Goal: Information Seeking & Learning: Learn about a topic

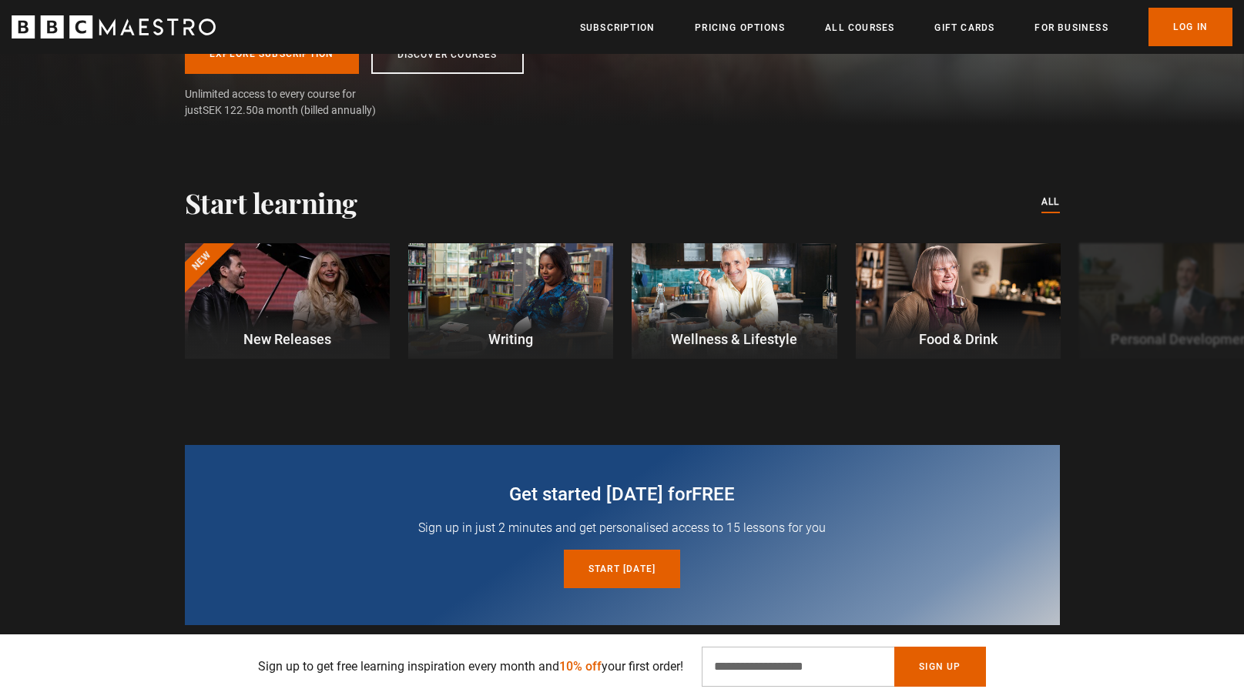
scroll to position [0, 202]
click at [1200, 292] on button "Next" at bounding box center [1193, 304] width 39 height 39
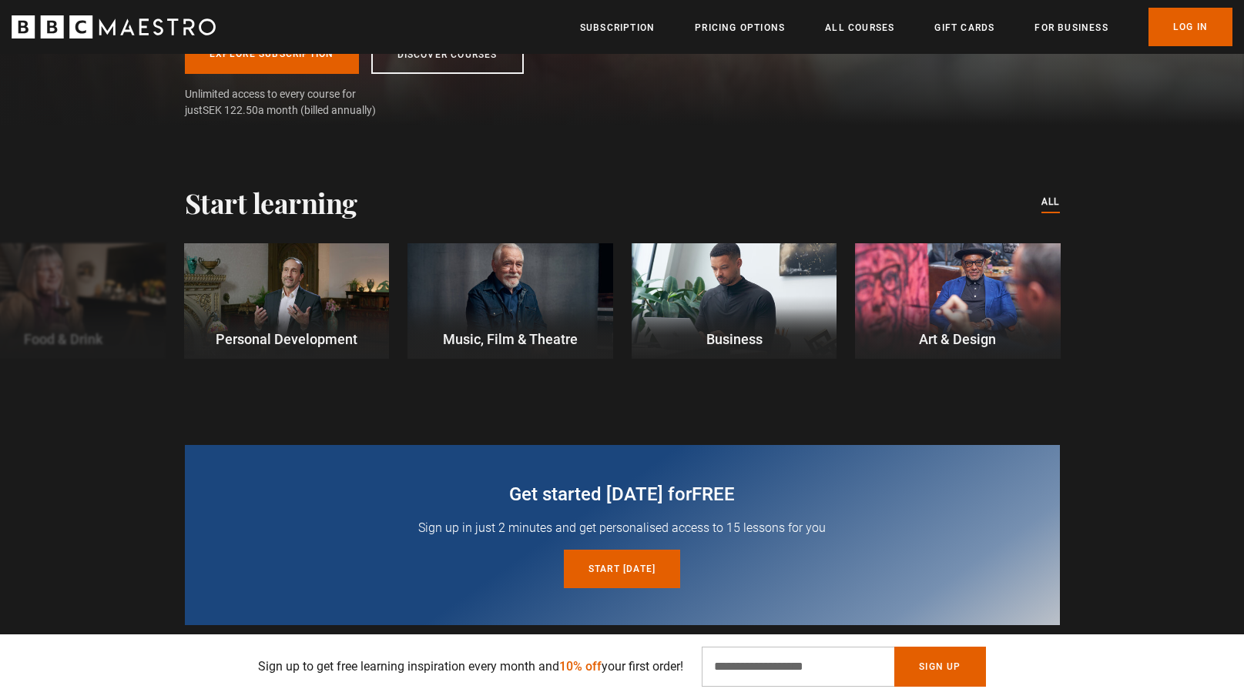
click at [1200, 292] on div "New New Releases Writing Wellness & Lifestyle Food & Drink Personal Development…" at bounding box center [622, 313] width 1244 height 140
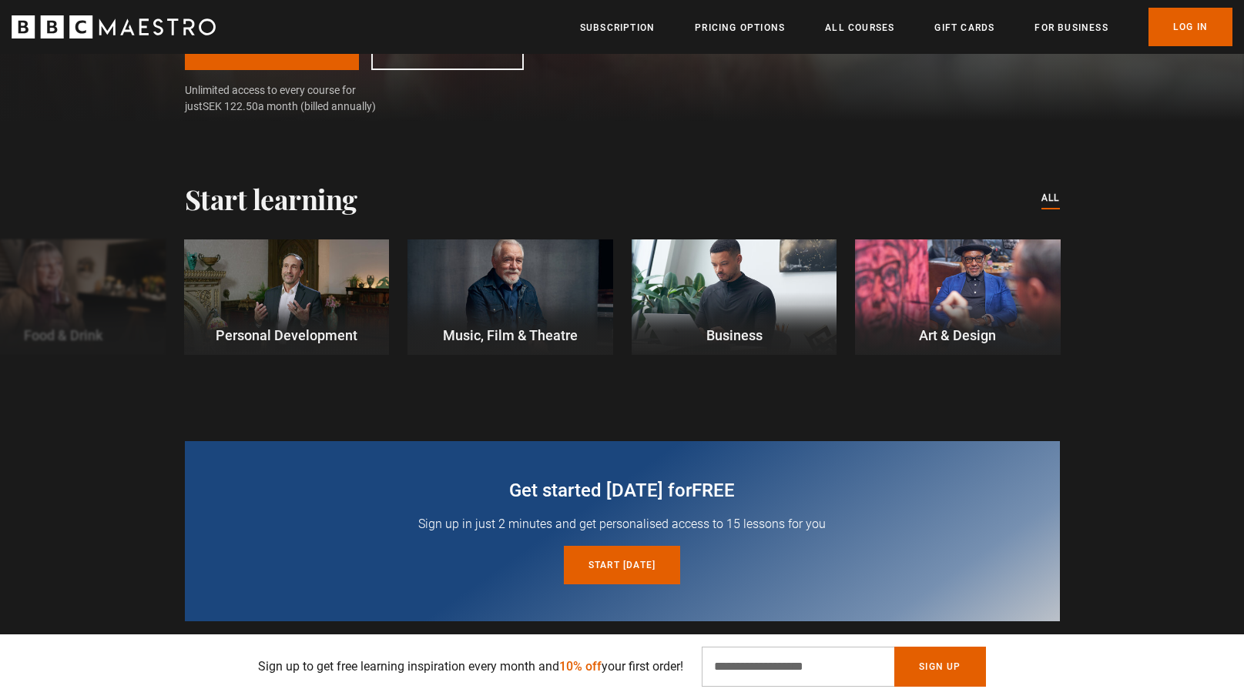
scroll to position [347, 0]
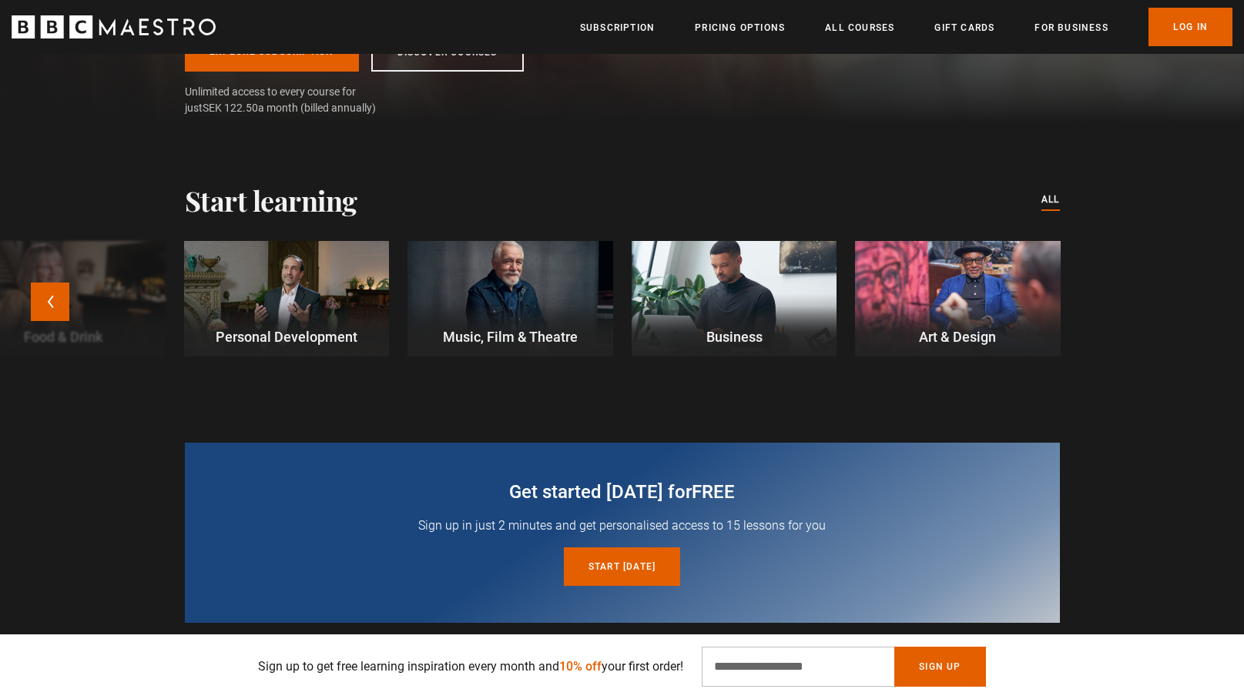
click at [968, 293] on div at bounding box center [957, 299] width 205 height 116
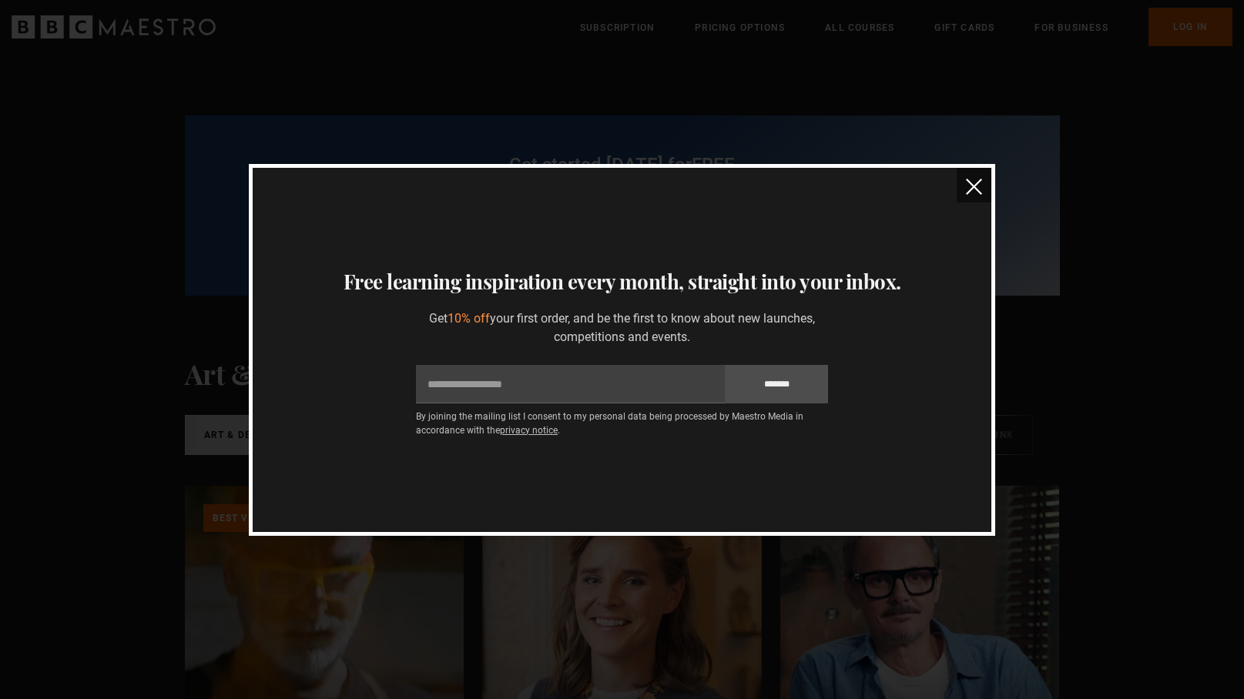
click at [976, 182] on img "close" at bounding box center [974, 187] width 16 height 16
